Goal: Transaction & Acquisition: Purchase product/service

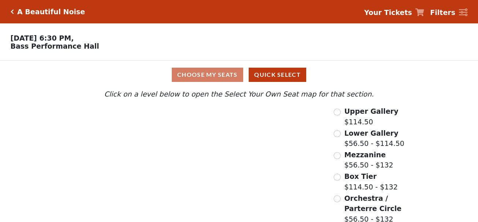
scroll to position [32, 0]
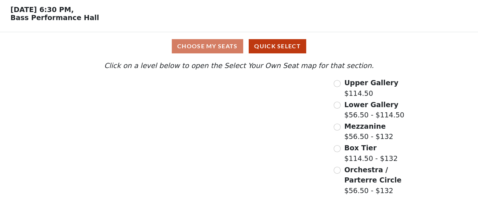
click at [292, 80] on span "Upper Gallery" at bounding box center [371, 83] width 54 height 8
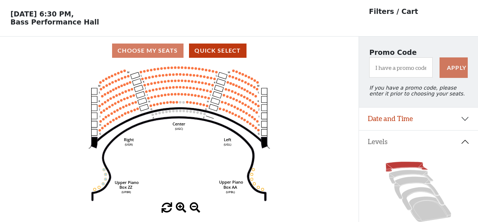
scroll to position [34, 0]
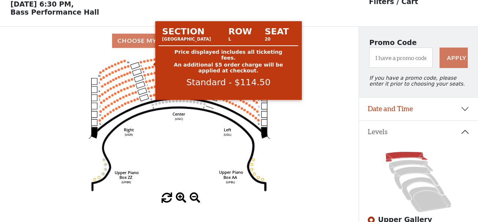
click at [152, 62] on circle at bounding box center [151, 60] width 3 height 3
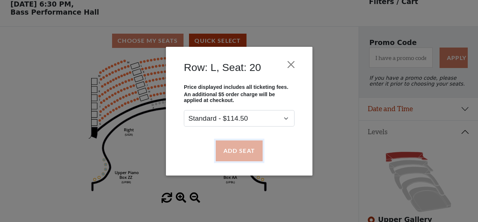
click at [240, 154] on button "Add Seat" at bounding box center [238, 151] width 47 height 21
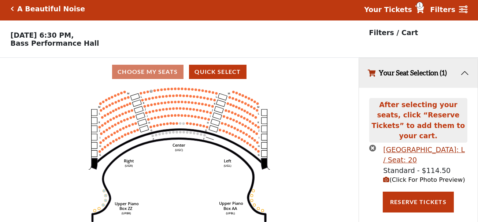
scroll to position [0, 0]
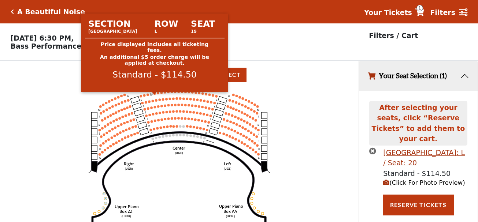
click at [154, 95] on circle at bounding box center [155, 93] width 3 height 3
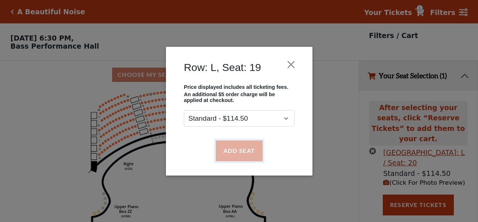
click at [243, 155] on button "Add Seat" at bounding box center [238, 151] width 47 height 21
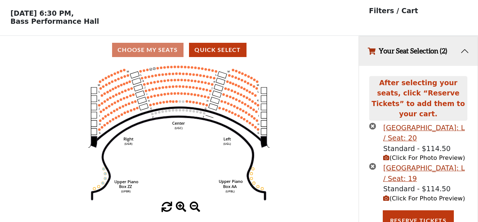
scroll to position [26, 0]
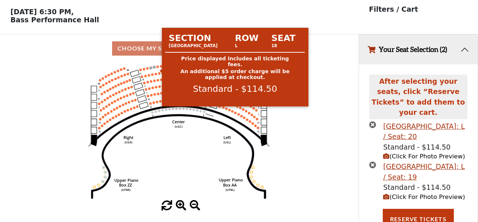
click at [158, 68] on circle at bounding box center [157, 67] width 3 height 3
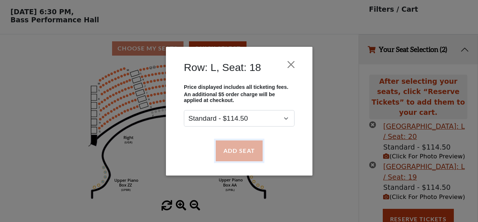
click at [245, 150] on button "Add Seat" at bounding box center [238, 151] width 47 height 21
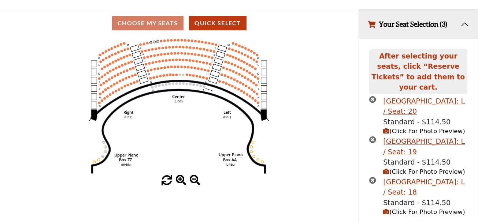
scroll to position [67, 0]
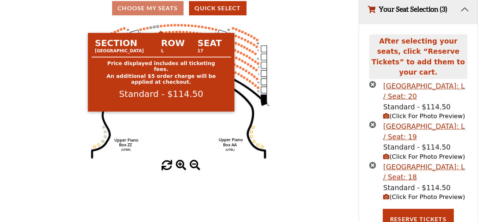
click at [162, 27] on icon "Center (UGC) Right (UGR) Left (UGL) Upper Piano Box ZZ (UPBR) Upper Piano Box A…" at bounding box center [179, 91] width 323 height 138
click at [162, 27] on circle at bounding box center [161, 26] width 3 height 3
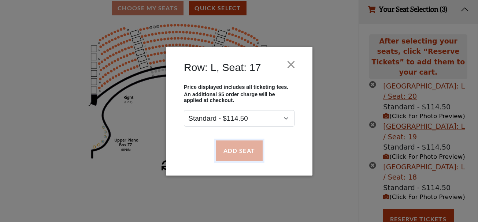
click at [252, 147] on button "Add Seat" at bounding box center [238, 151] width 47 height 21
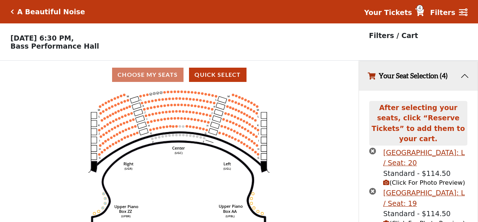
scroll to position [110, 0]
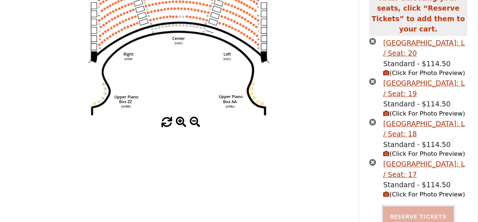
click at [292, 207] on button "Reserve Tickets" at bounding box center [418, 217] width 71 height 21
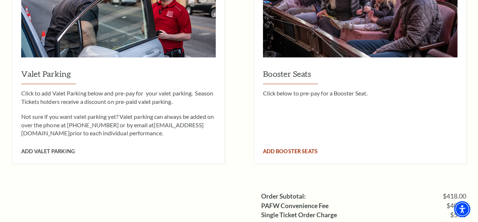
scroll to position [770, 0]
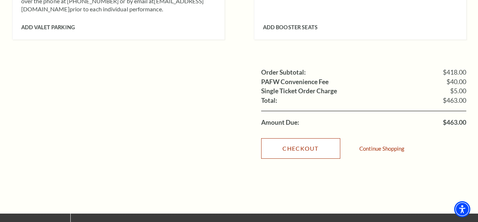
click at [305, 139] on link "Checkout" at bounding box center [300, 149] width 79 height 21
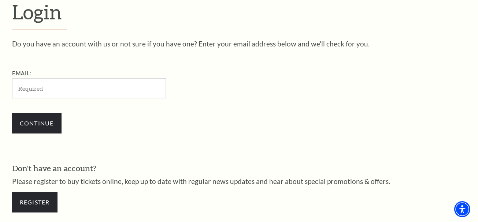
click at [61, 86] on input "Email:" at bounding box center [89, 88] width 154 height 20
click at [49, 203] on link "Register" at bounding box center [34, 202] width 45 height 21
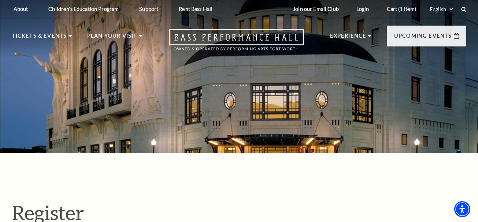
select select "1"
select select "TX"
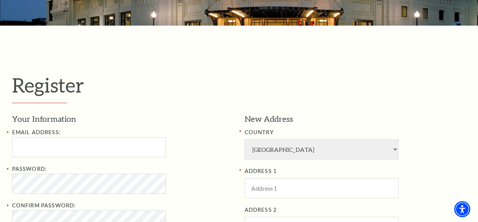
scroll to position [183, 0]
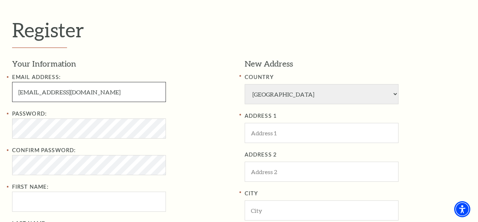
drag, startPoint x: 53, startPoint y: 96, endPoint x: -17, endPoint y: 108, distance: 70.7
click at [59, 97] on input "JeanCRobinson9611@gmail.com" at bounding box center [89, 92] width 154 height 20
drag, startPoint x: 59, startPoint y: 96, endPoint x: -55, endPoint y: 118, distance: 116.8
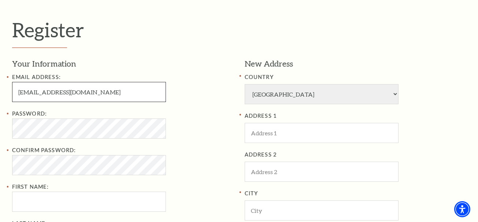
paste input "DylanAColema"
type input "DylanAColeman9611@gmail.com"
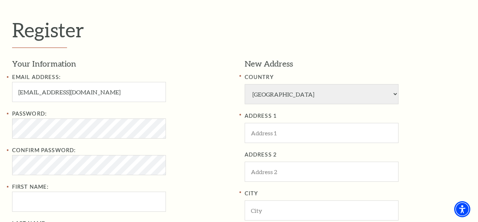
click at [77, 114] on div "Password:" at bounding box center [123, 124] width 222 height 29
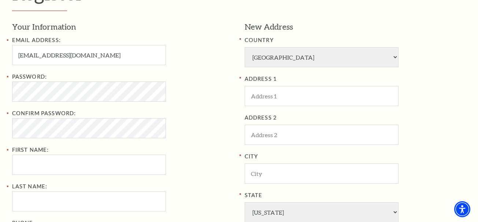
scroll to position [220, 0]
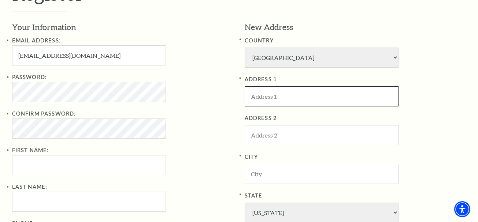
click at [277, 95] on input "ADDRESS 1" at bounding box center [322, 96] width 154 height 20
paste input "Bass Performance Hall"
type input "Bass Performance Hall"
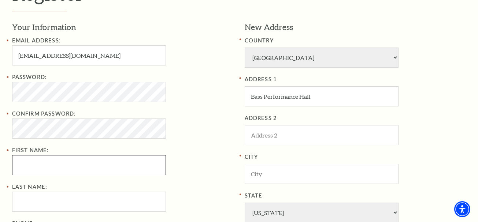
type input "Ngo"
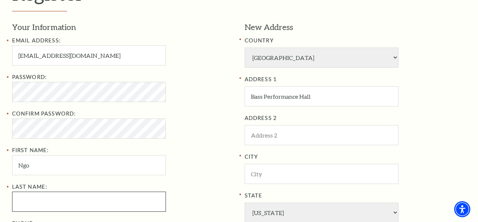
type input "Dinh Phuc"
type input "8173921234"
type input "Fort Worth"
type input "76006"
type input "817-392-1234"
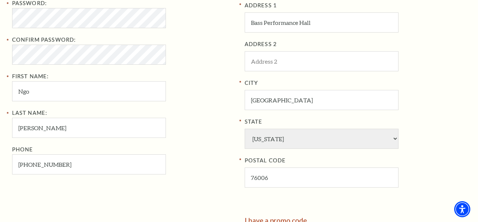
scroll to position [403, 0]
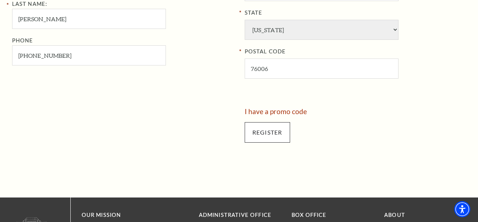
type input "Bass Performance Hall"
click at [261, 128] on input "Register" at bounding box center [267, 132] width 45 height 21
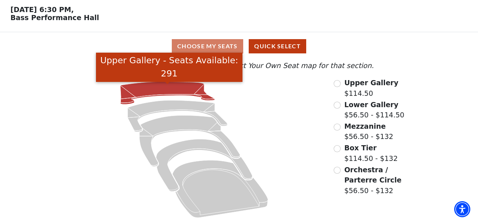
click at [161, 93] on icon "Upper Gallery - Seats Available: 291" at bounding box center [168, 93] width 95 height 23
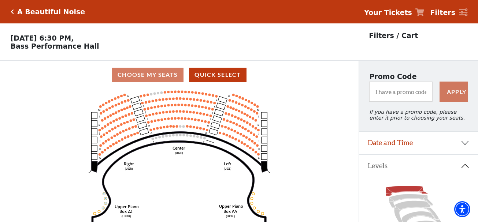
click at [424, 11] on icon at bounding box center [420, 12] width 9 height 8
click at [407, 11] on strong "Your Tickets" at bounding box center [388, 12] width 48 height 8
click at [419, 13] on link "Your Tickets" at bounding box center [394, 12] width 60 height 11
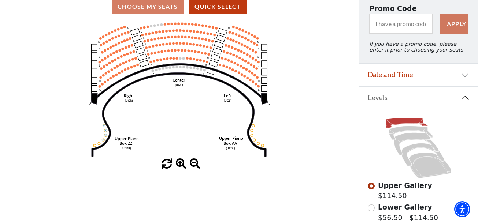
scroll to position [183, 0]
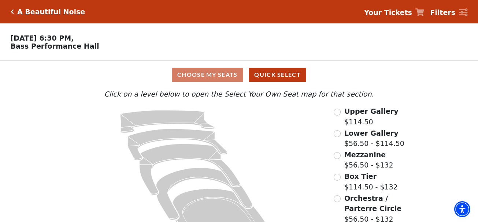
click at [394, 11] on strong "Your Tickets" at bounding box center [388, 12] width 48 height 8
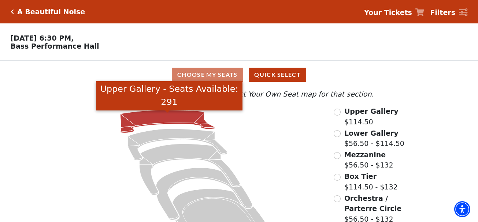
click at [154, 125] on icon "Upper Gallery - Seats Available: 291" at bounding box center [168, 122] width 95 height 23
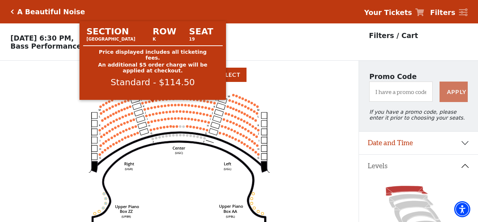
click at [154, 103] on circle at bounding box center [153, 101] width 3 height 3
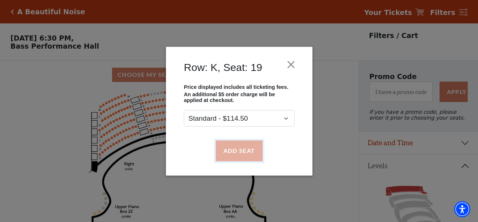
click at [241, 156] on button "Add Seat" at bounding box center [238, 151] width 47 height 21
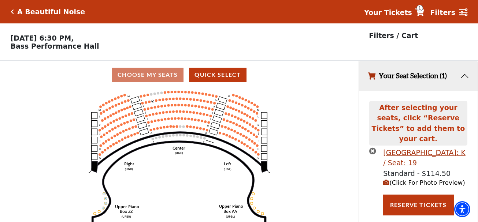
click at [156, 102] on use "Seat Selected" at bounding box center [156, 100] width 3 height 3
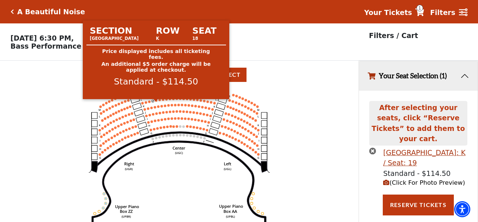
click at [156, 102] on circle at bounding box center [156, 100] width 3 height 3
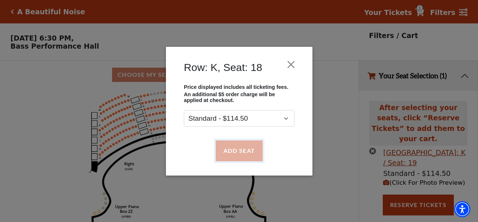
click at [237, 156] on button "Add Seat" at bounding box center [238, 151] width 47 height 21
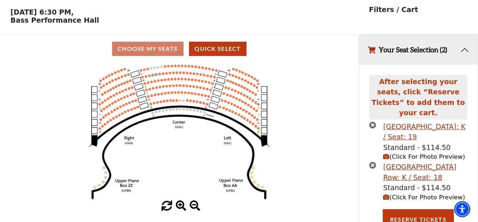
scroll to position [26, 0]
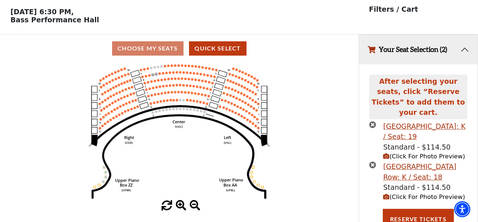
click at [162, 78] on icon "Center (UGC) Right (UGR) Left (UGL) Upper Piano Box ZZ (UPBR) Upper Piano Box A…" at bounding box center [179, 132] width 323 height 138
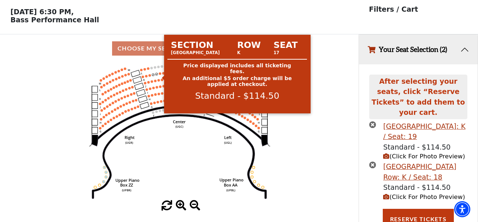
click at [159, 75] on circle at bounding box center [160, 74] width 3 height 3
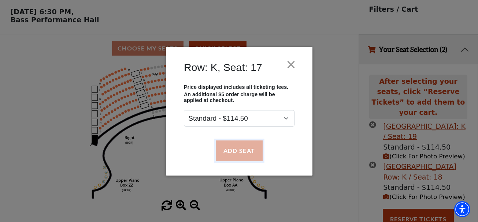
click at [231, 150] on button "Add Seat" at bounding box center [238, 151] width 47 height 21
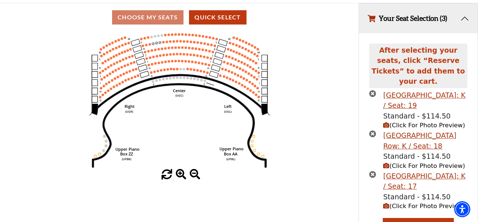
scroll to position [67, 0]
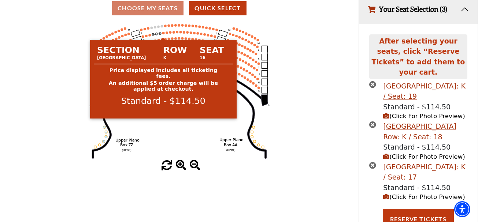
click at [164, 34] on circle at bounding box center [163, 33] width 3 height 3
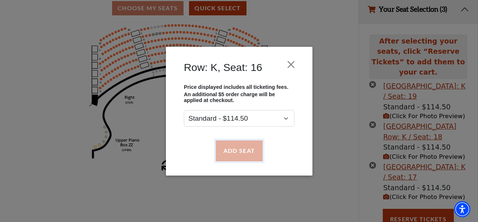
click at [250, 151] on button "Add Seat" at bounding box center [238, 151] width 47 height 21
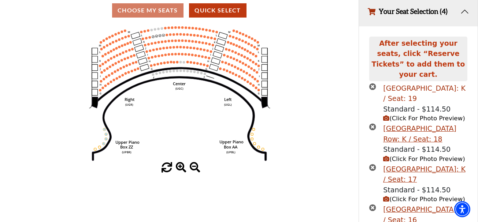
scroll to position [125, 0]
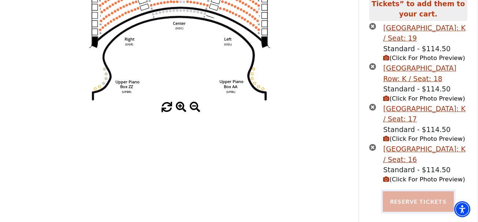
click at [426, 192] on button "Reserve Tickets" at bounding box center [418, 202] width 71 height 21
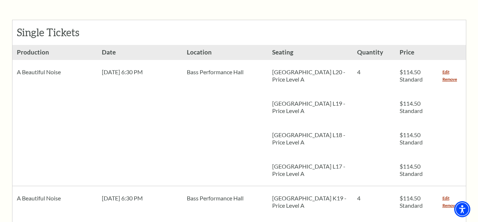
scroll to position [440, 0]
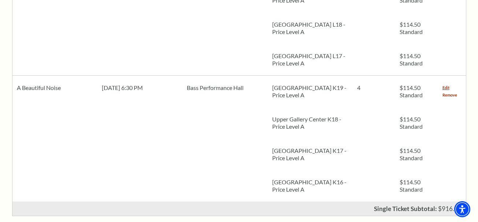
click at [451, 92] on link "Remove" at bounding box center [450, 95] width 15 height 7
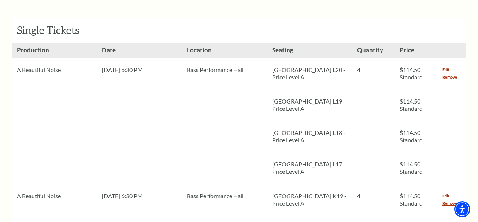
scroll to position [330, 0]
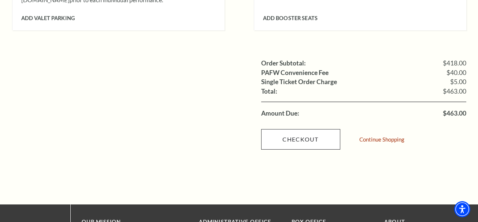
scroll to position [733, 0]
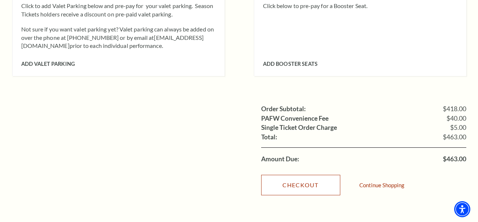
click at [313, 183] on link "Checkout" at bounding box center [300, 185] width 79 height 21
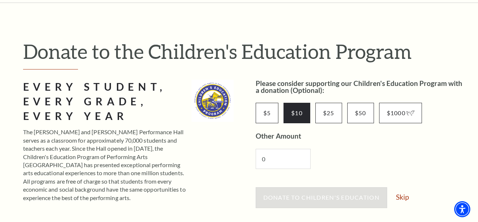
scroll to position [147, 0]
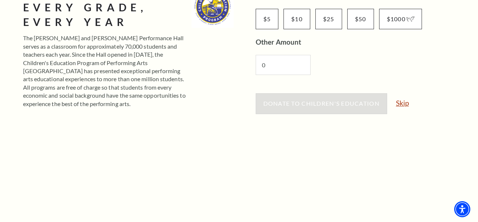
click at [400, 106] on link "Skip" at bounding box center [402, 103] width 13 height 7
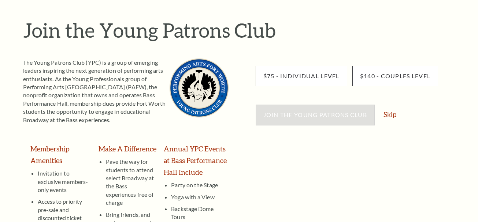
scroll to position [73, 0]
click at [393, 117] on link "Skip" at bounding box center [390, 114] width 13 height 7
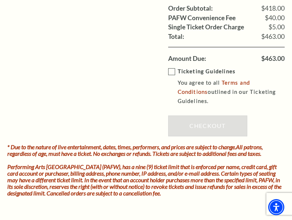
scroll to position [733, 0]
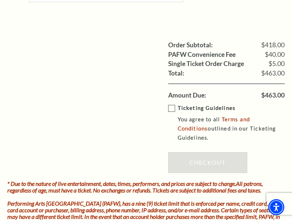
click at [174, 106] on label "Ticketing Guidelines You agree to all Terms and Conditions outlined in our Tick…" at bounding box center [231, 123] width 127 height 39
click at [0, 0] on input "Ticketing Guidelines You agree to all Terms and Conditions outlined in our Tick…" at bounding box center [0, 0] width 0 height 0
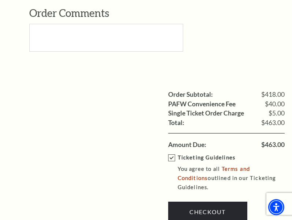
scroll to position [696, 0]
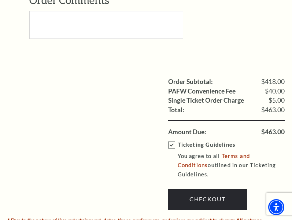
click at [114, 121] on ul "Order Subtotal: $418.00 PAFW Convenience Fee $40.00 Single Ticket Order Charge …" at bounding box center [145, 106] width 277 height 59
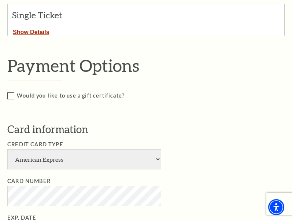
scroll to position [0, 0]
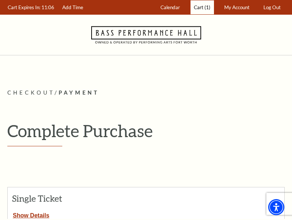
click at [200, 7] on span "Cart" at bounding box center [199, 7] width 10 height 6
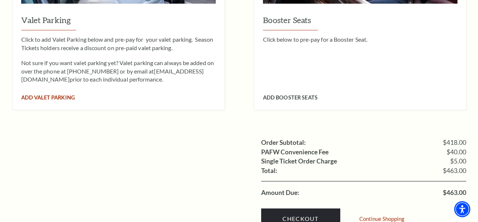
scroll to position [770, 0]
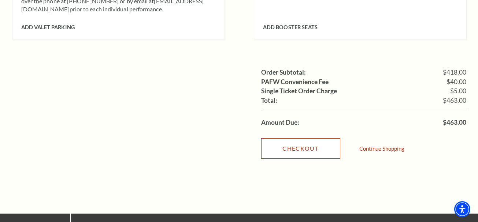
click at [292, 140] on link "Checkout" at bounding box center [300, 149] width 79 height 21
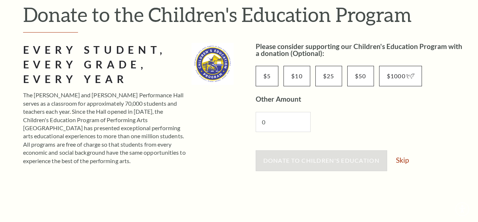
scroll to position [110, 0]
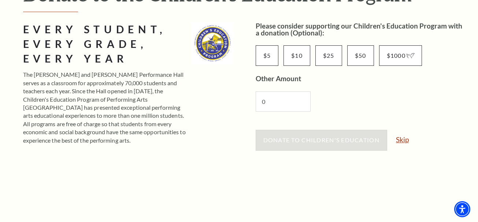
click at [397, 137] on link "Skip" at bounding box center [402, 139] width 13 height 7
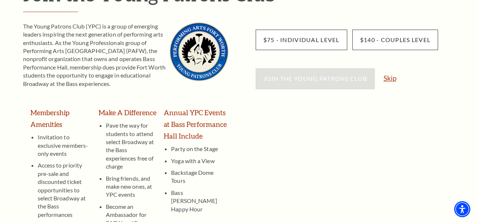
click at [389, 78] on link "Skip" at bounding box center [390, 78] width 13 height 7
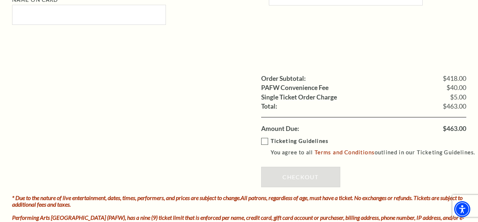
scroll to position [660, 0]
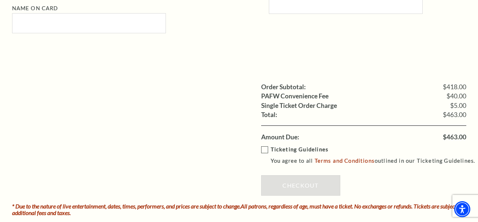
click at [268, 149] on label "Ticketing Guidelines You agree to all Terms and Conditions outlined in our Tick…" at bounding box center [371, 155] width 221 height 20
click at [0, 0] on input "Ticketing Guidelines You agree to all Terms and Conditions outlined in our Tick…" at bounding box center [0, 0] width 0 height 0
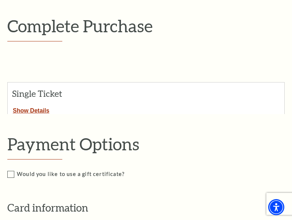
scroll to position [0, 0]
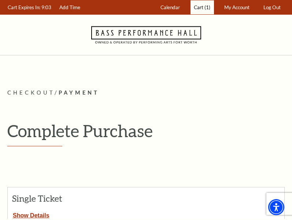
click at [205, 6] on span "(1)" at bounding box center [207, 7] width 6 height 6
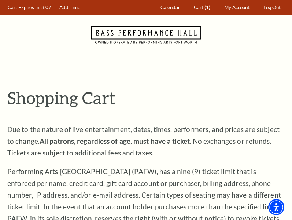
click at [156, 111] on h1 "Shopping Cart" at bounding box center [145, 100] width 277 height 25
click at [206, 10] on link "Cart (1)" at bounding box center [202, 7] width 23 height 14
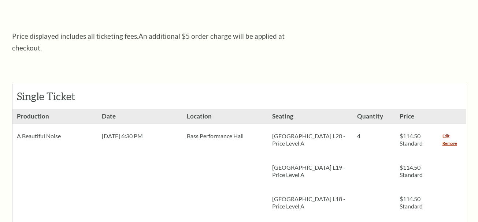
scroll to position [330, 0]
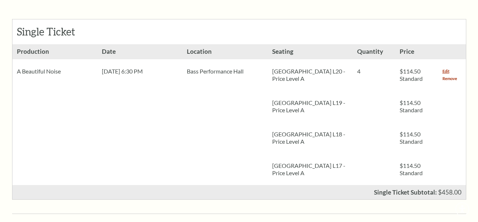
click at [451, 75] on link "Remove" at bounding box center [450, 78] width 15 height 7
